Goal: Task Accomplishment & Management: Complete application form

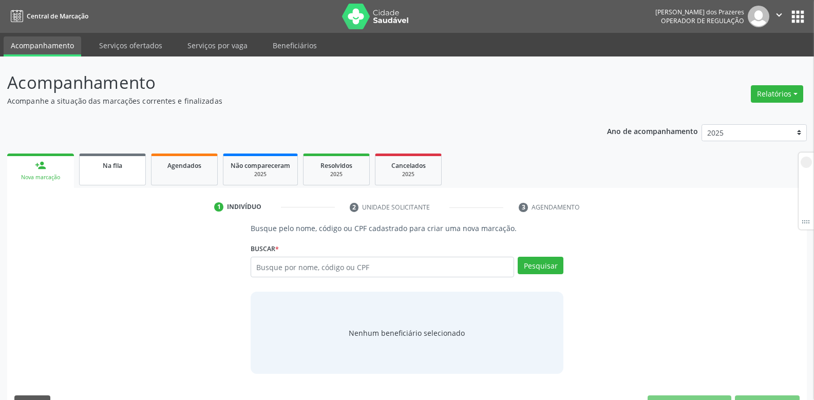
click at [97, 167] on div "Na fila" at bounding box center [112, 165] width 51 height 11
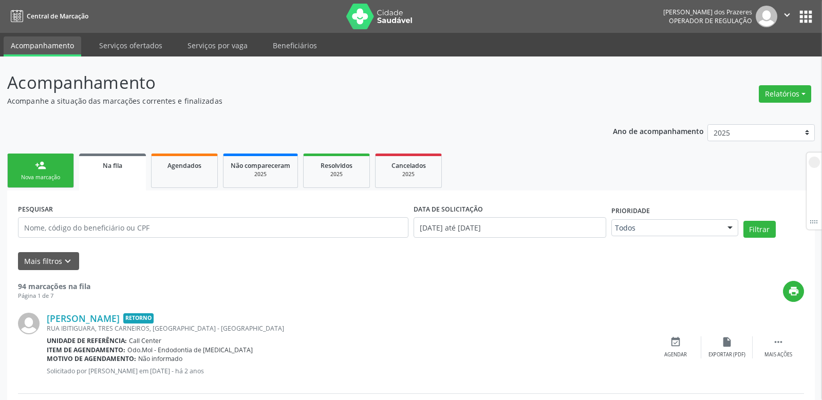
click at [60, 171] on link "person_add Nova marcação" at bounding box center [40, 171] width 67 height 34
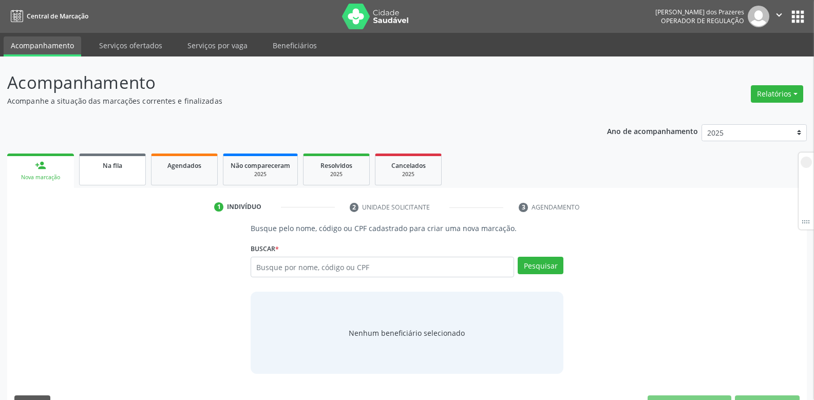
click at [113, 166] on span "Na fila" at bounding box center [113, 165] width 20 height 9
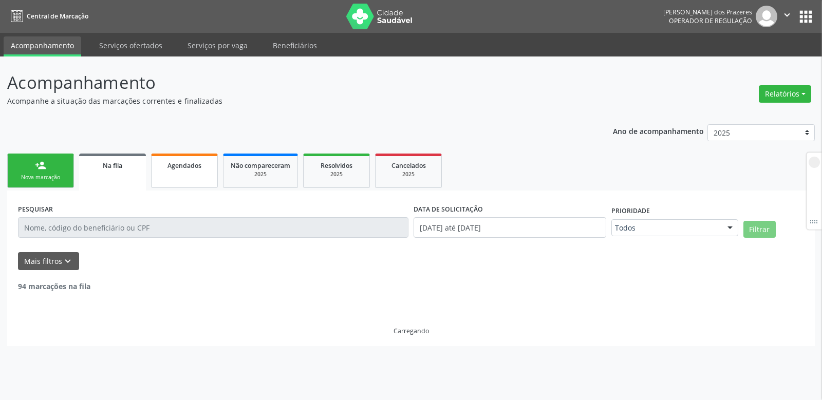
click at [190, 164] on span "Agendados" at bounding box center [184, 165] width 34 height 9
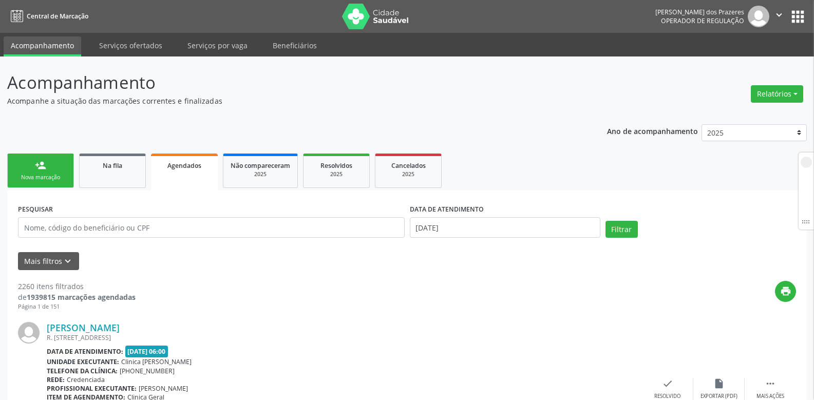
click at [191, 164] on span "Agendados" at bounding box center [184, 165] width 34 height 9
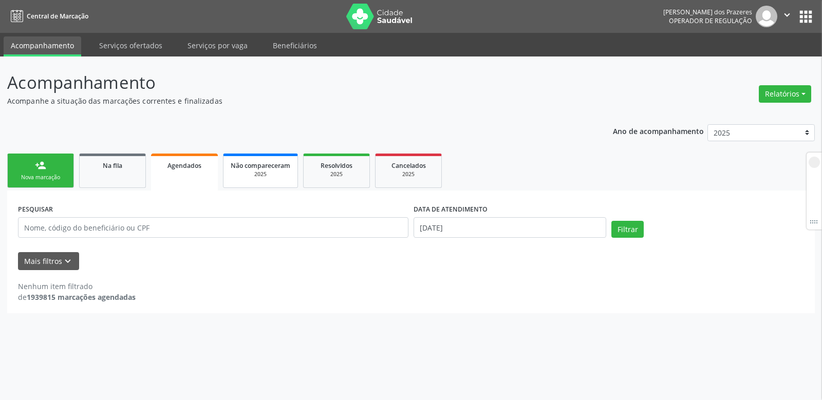
click at [244, 164] on span "Não compareceram" at bounding box center [261, 165] width 60 height 9
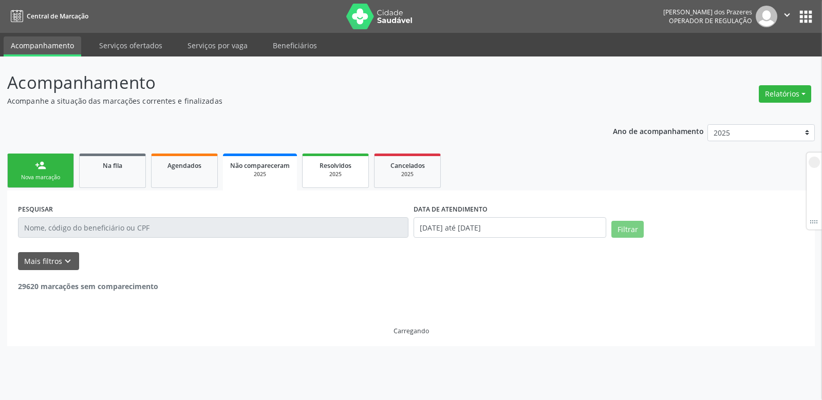
click at [343, 159] on link "Resolvidos 2025" at bounding box center [335, 171] width 67 height 34
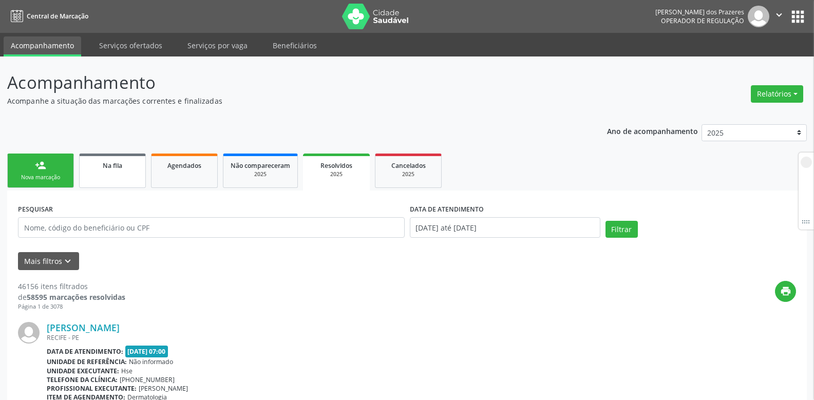
click at [115, 163] on span "Na fila" at bounding box center [113, 165] width 20 height 9
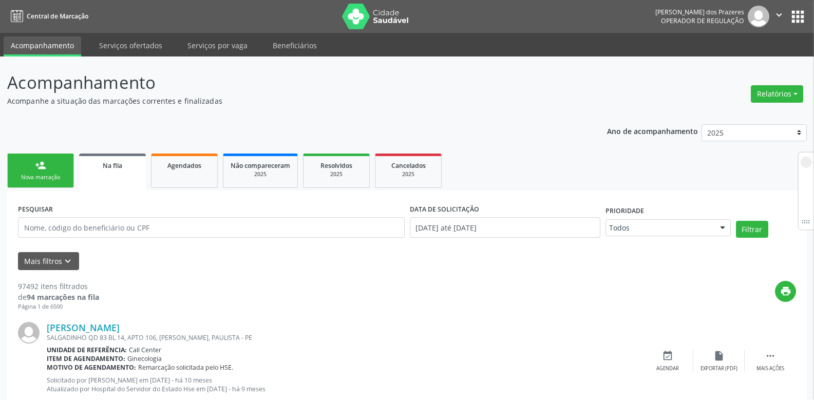
click at [48, 171] on link "person_add Nova marcação" at bounding box center [40, 171] width 67 height 34
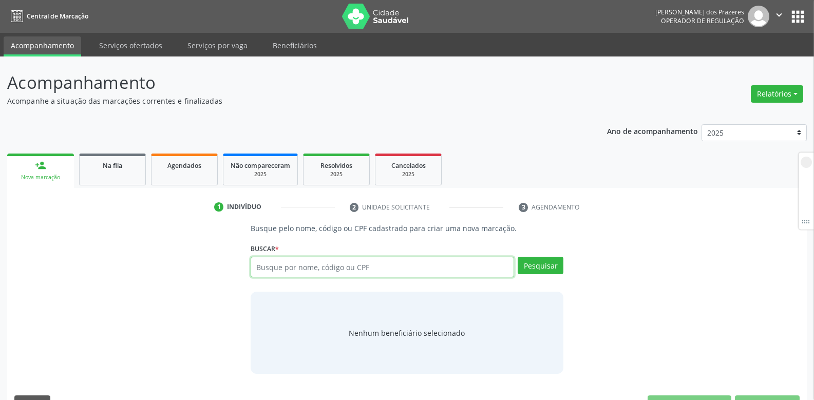
click at [306, 270] on input "text" at bounding box center [383, 267] width 264 height 21
type input "123"
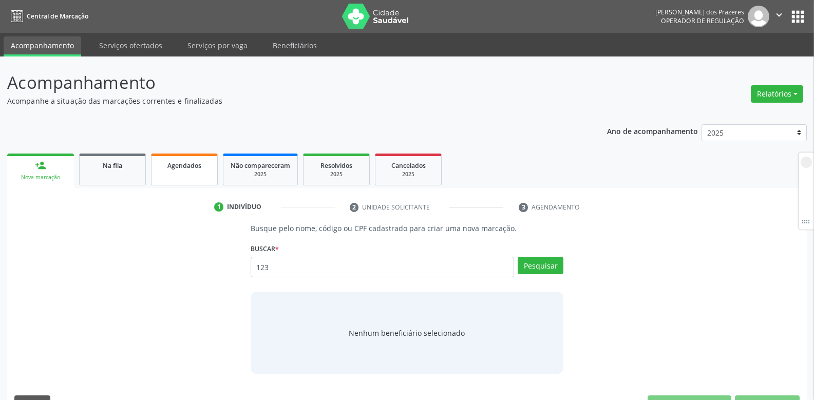
click at [191, 161] on div "Agendados" at bounding box center [184, 165] width 51 height 11
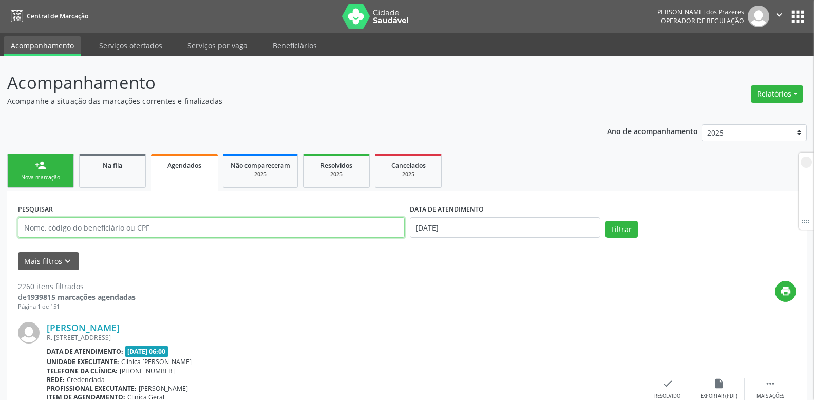
click at [152, 228] on input "text" at bounding box center [211, 227] width 387 height 21
type input "123"
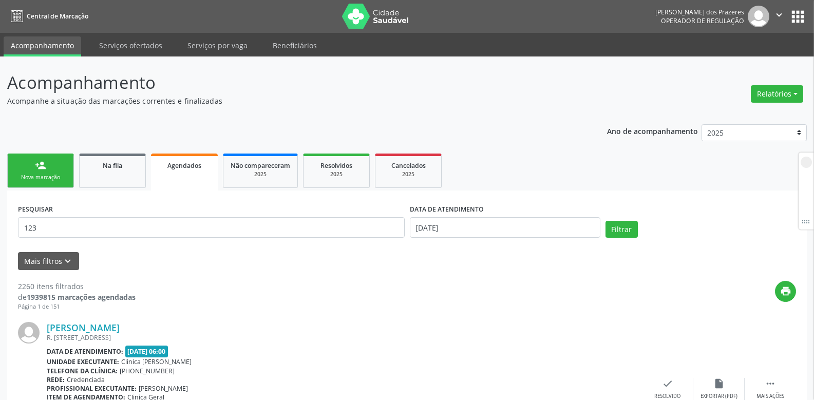
click at [51, 174] on div "Nova marcação" at bounding box center [40, 178] width 51 height 8
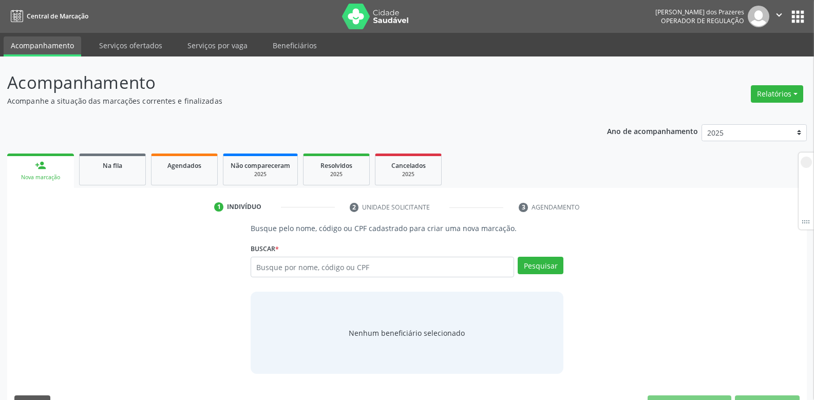
click at [45, 176] on div "Nova marcação" at bounding box center [40, 178] width 52 height 8
click at [282, 274] on input "text" at bounding box center [383, 267] width 264 height 21
click at [284, 272] on input "text" at bounding box center [383, 267] width 264 height 21
click at [284, 263] on input "152" at bounding box center [383, 267] width 264 height 21
click at [285, 265] on input "152123" at bounding box center [383, 267] width 264 height 21
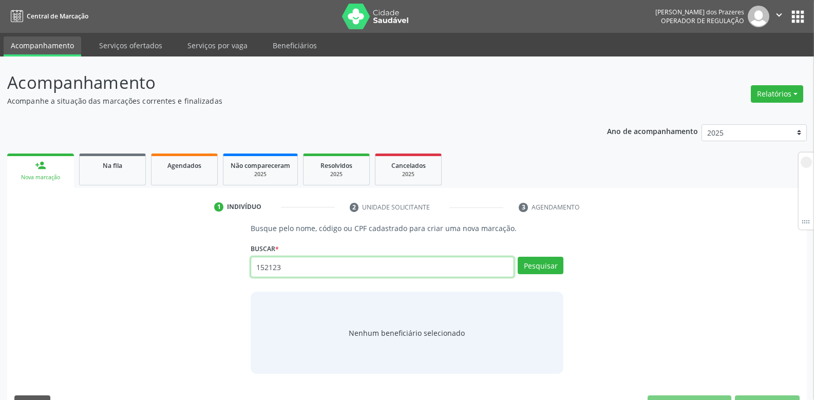
click at [314, 274] on input "152123" at bounding box center [383, 267] width 264 height 21
type input "152123"
drag, startPoint x: 302, startPoint y: 265, endPoint x: 216, endPoint y: 269, distance: 86.4
click at [216, 269] on div "Busque pelo nome, código ou CPF cadastrado para criar uma nova marcação. [GEOGR…" at bounding box center [406, 298] width 785 height 151
type input "123"
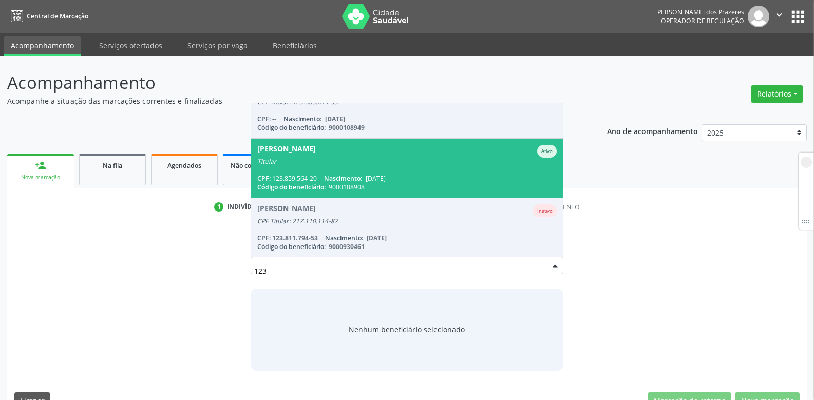
scroll to position [154, 0]
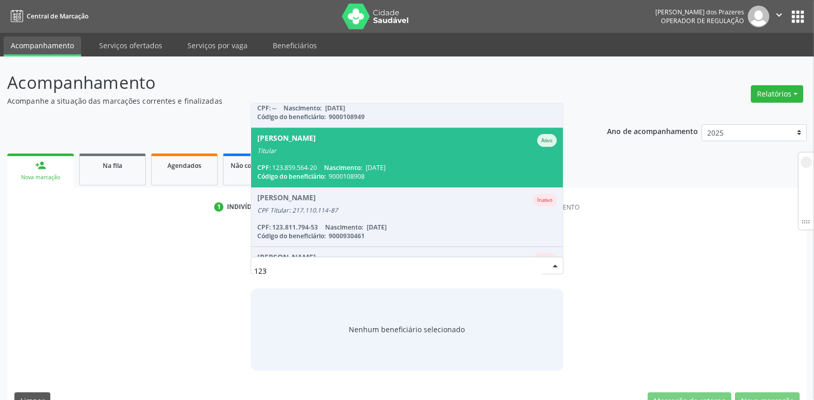
click at [386, 167] on span "[DATE]" at bounding box center [376, 167] width 20 height 9
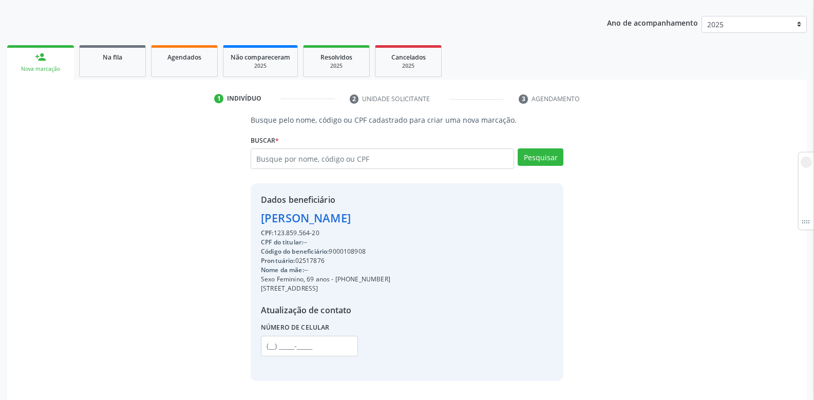
scroll to position [142, 0]
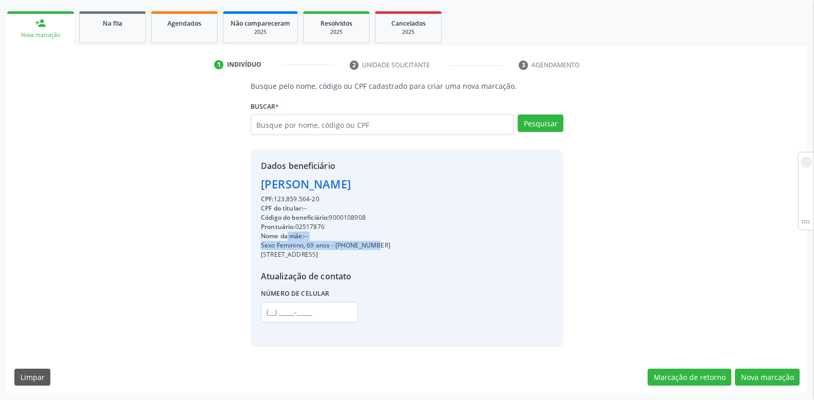
drag, startPoint x: 288, startPoint y: 239, endPoint x: 344, endPoint y: 244, distance: 55.7
click at [344, 244] on div "CPF: 123.859.564-20 CPF do titular: -- Código do beneficiário: 9000108908 Pront…" at bounding box center [325, 262] width 129 height 135
click at [390, 244] on div "Sexo Feminino, 69 anos - [PHONE_NUMBER]" at bounding box center [325, 245] width 129 height 9
drag, startPoint x: 368, startPoint y: 244, endPoint x: 414, endPoint y: 249, distance: 46.5
click at [390, 245] on div "Sexo Feminino, 69 anos - [PHONE_NUMBER]" at bounding box center [325, 245] width 129 height 9
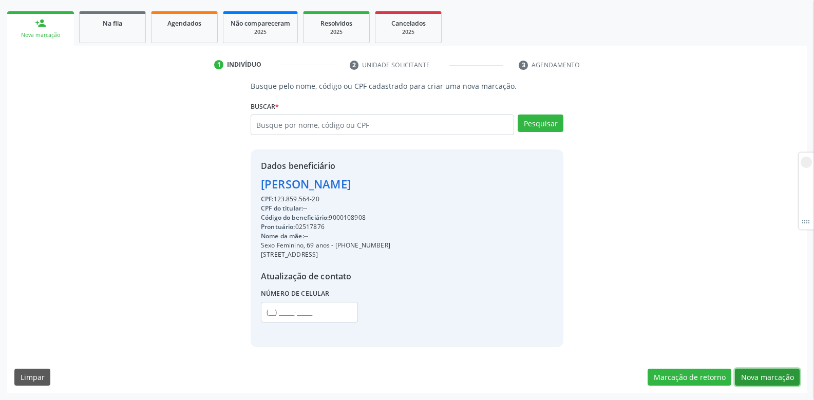
click at [764, 379] on button "Nova marcação" at bounding box center [767, 377] width 65 height 17
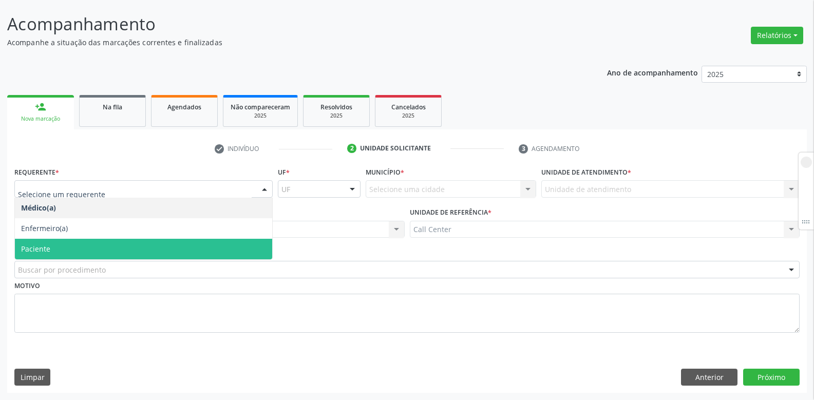
click at [60, 249] on span "Paciente" at bounding box center [143, 249] width 257 height 21
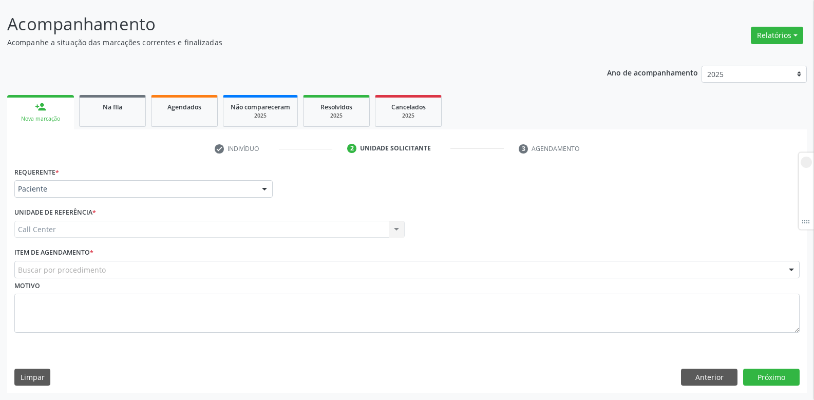
click at [45, 225] on div "Call Center Call Center Nenhum resultado encontrado para: " " Não há nenhuma op…" at bounding box center [209, 229] width 390 height 17
click at [49, 225] on div "Call Center Call Center Nenhum resultado encontrado para: " " Não há nenhuma op…" at bounding box center [209, 229] width 390 height 17
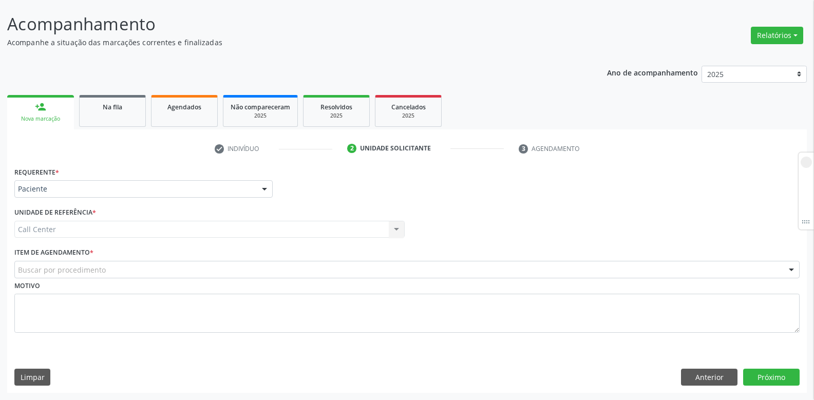
click at [66, 203] on div "Requerente * Paciente Médico(a) Enfermeiro(a) Paciente Nenhum resultado encontr…" at bounding box center [144, 184] width 264 height 40
click at [77, 232] on div "Call Center Call Center Nenhum resultado encontrado para: " " Não há nenhuma op…" at bounding box center [209, 229] width 390 height 17
click at [77, 231] on div "Call Center Call Center Nenhum resultado encontrado para: " " Não há nenhuma op…" at bounding box center [209, 229] width 390 height 17
click at [77, 230] on div "Call Center Call Center Nenhum resultado encontrado para: " " Não há nenhuma op…" at bounding box center [209, 229] width 390 height 17
click at [78, 229] on div "Call Center Call Center Nenhum resultado encontrado para: " " Não há nenhuma op…" at bounding box center [209, 229] width 390 height 17
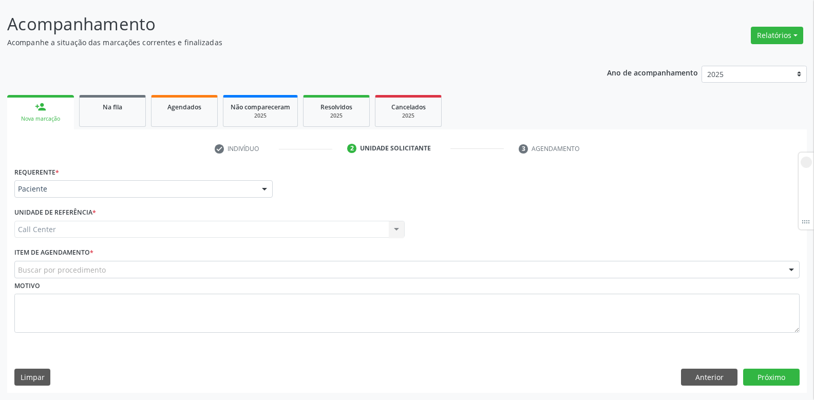
click at [78, 226] on div "Call Center Call Center Nenhum resultado encontrado para: " " Não há nenhuma op…" at bounding box center [209, 229] width 390 height 17
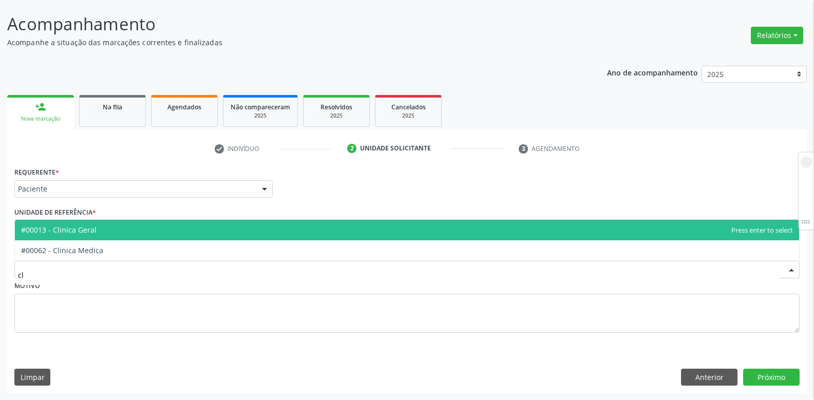
type input "c"
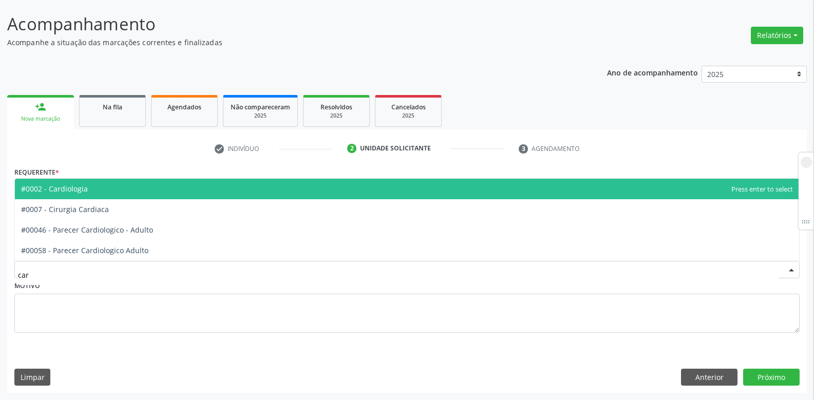
type input "card"
click at [57, 189] on span "#0002 - Cardiologia" at bounding box center [54, 189] width 67 height 10
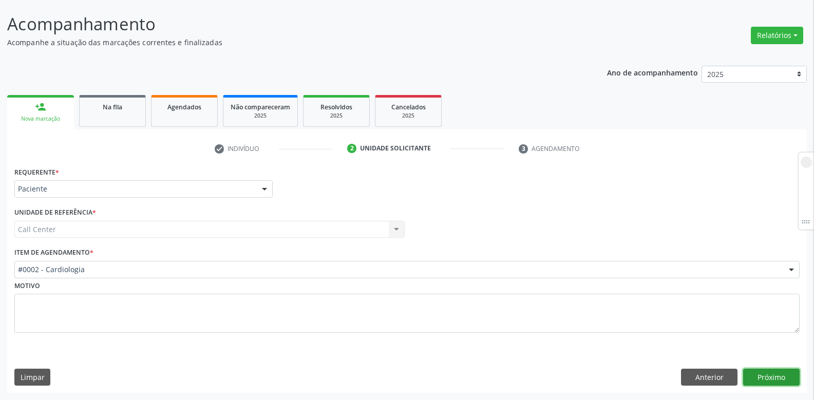
click at [767, 377] on button "Próximo" at bounding box center [771, 377] width 57 height 17
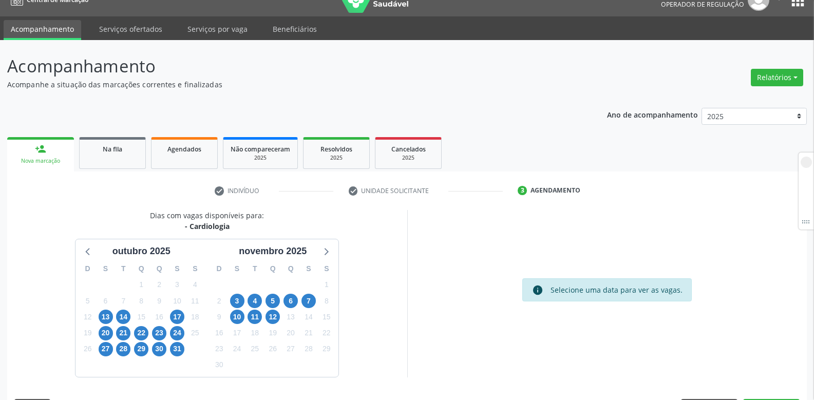
scroll to position [0, 0]
